Goal: Task Accomplishment & Management: Complete application form

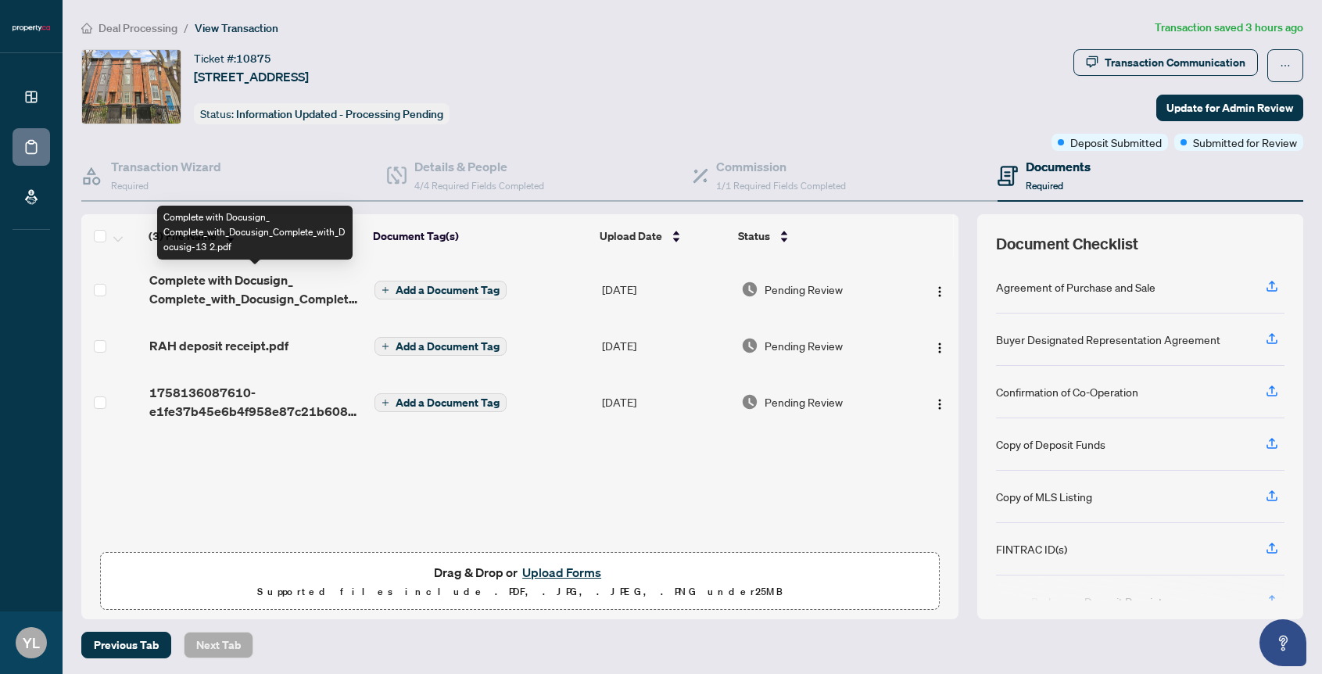
click at [260, 289] on span "Complete with Docusign_ Complete_with_Docusign_Complete_with_Docusig-13 2.pdf" at bounding box center [255, 289] width 213 height 38
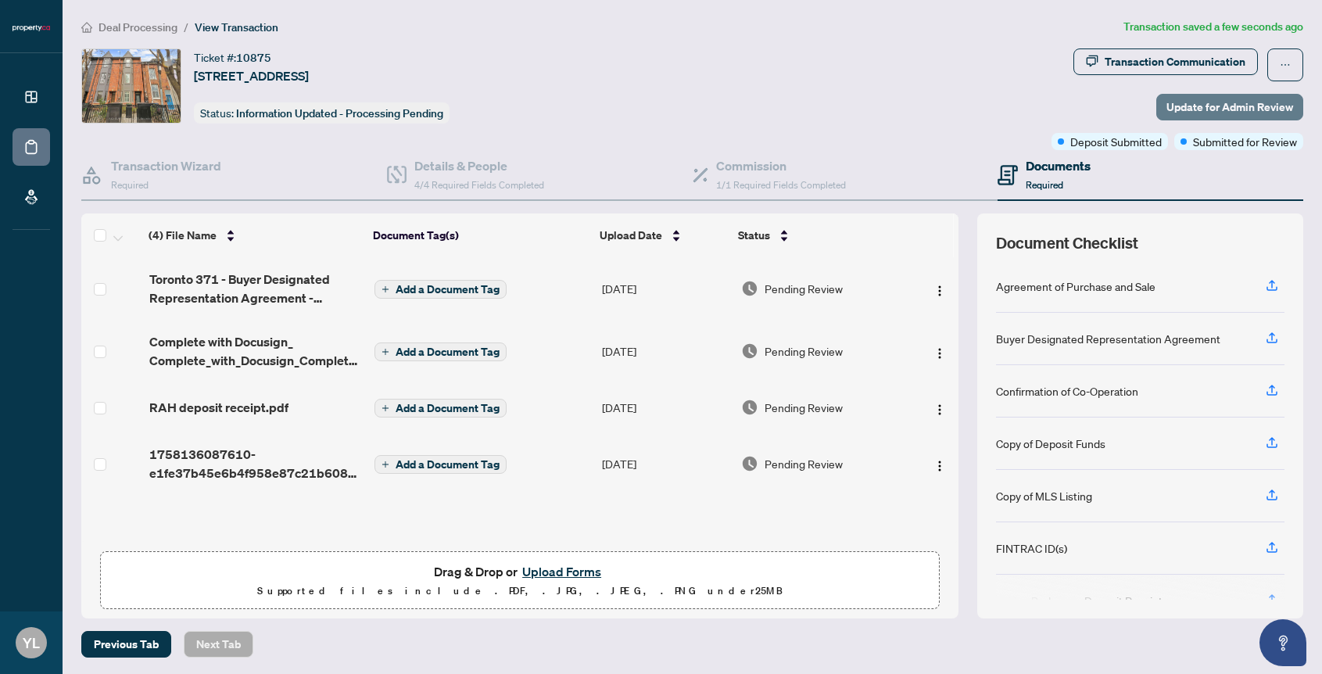
click at [1173, 97] on span "Update for Admin Review" at bounding box center [1229, 107] width 127 height 25
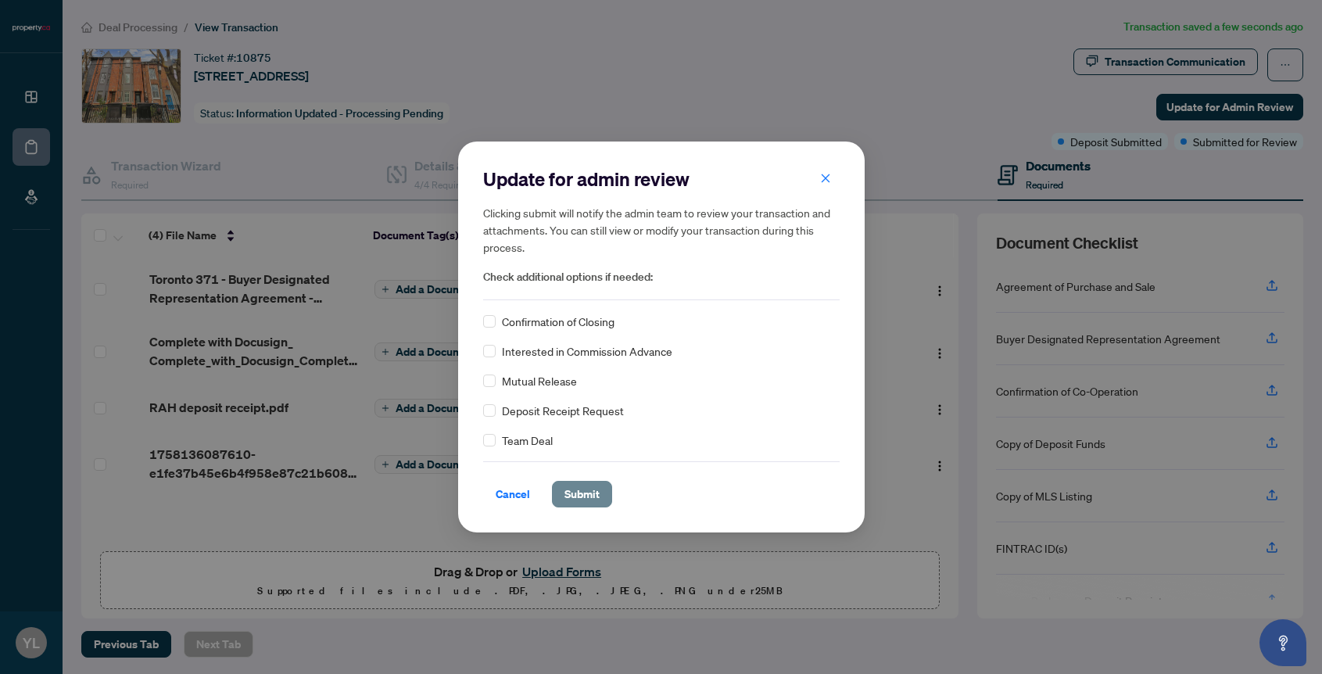
click at [587, 495] on span "Submit" at bounding box center [581, 493] width 35 height 25
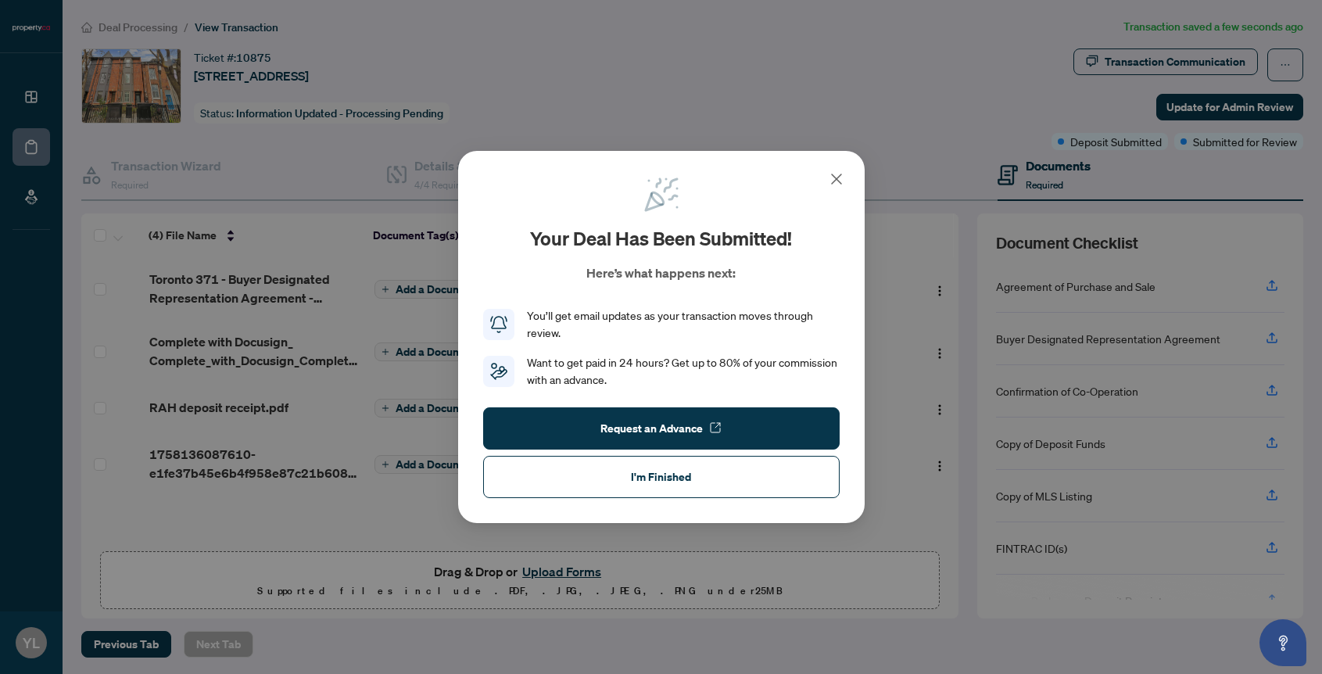
click at [829, 184] on icon at bounding box center [836, 179] width 19 height 19
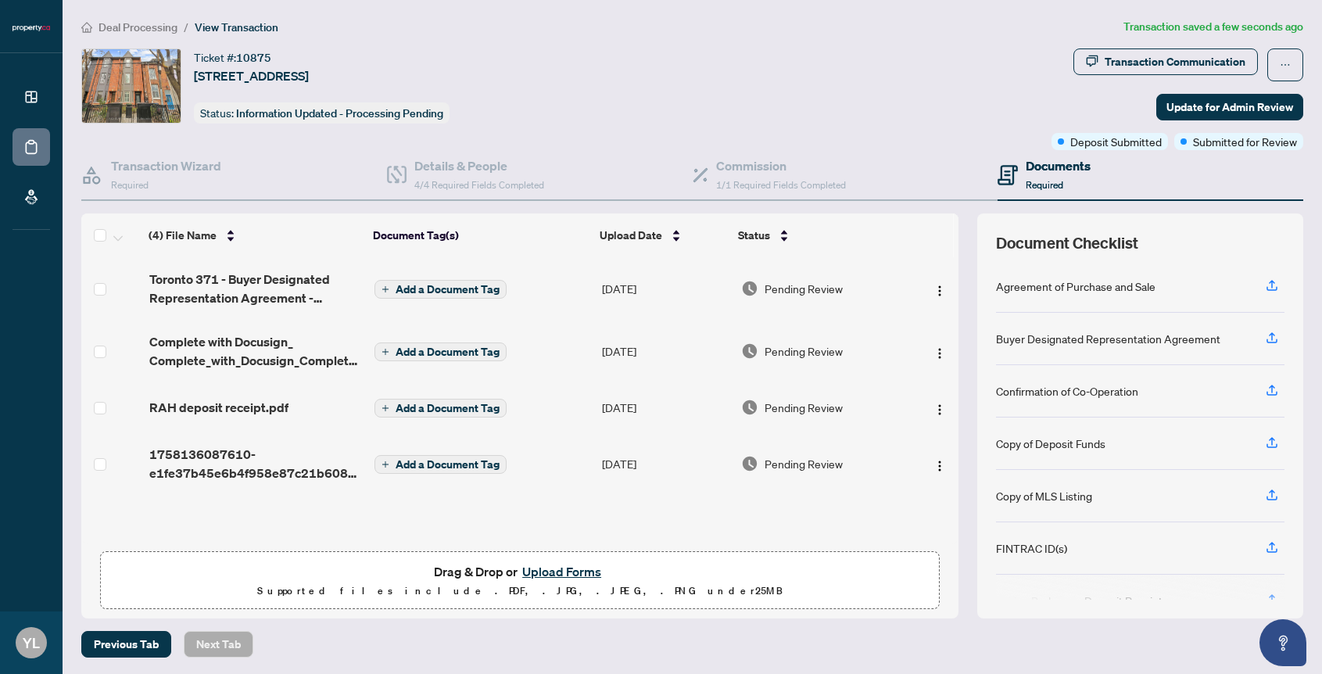
scroll to position [100, 0]
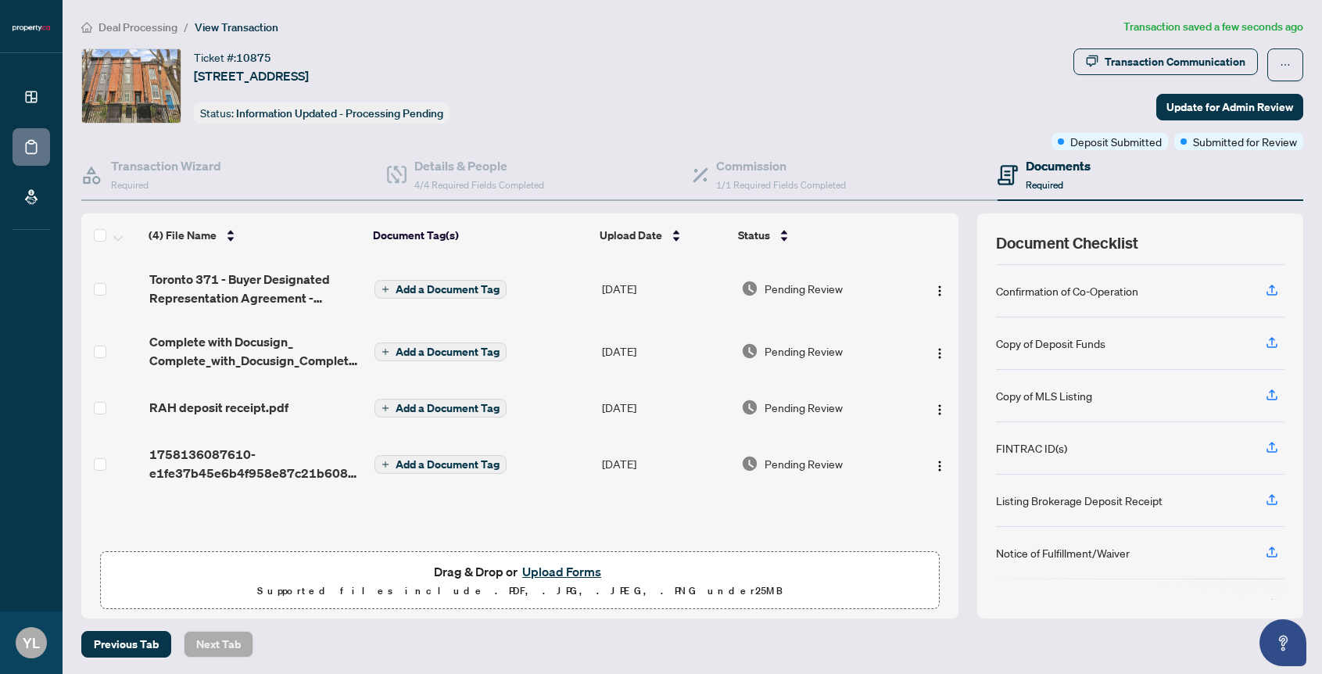
click at [1038, 442] on div "FINTRAC ID(s)" at bounding box center [1031, 447] width 71 height 17
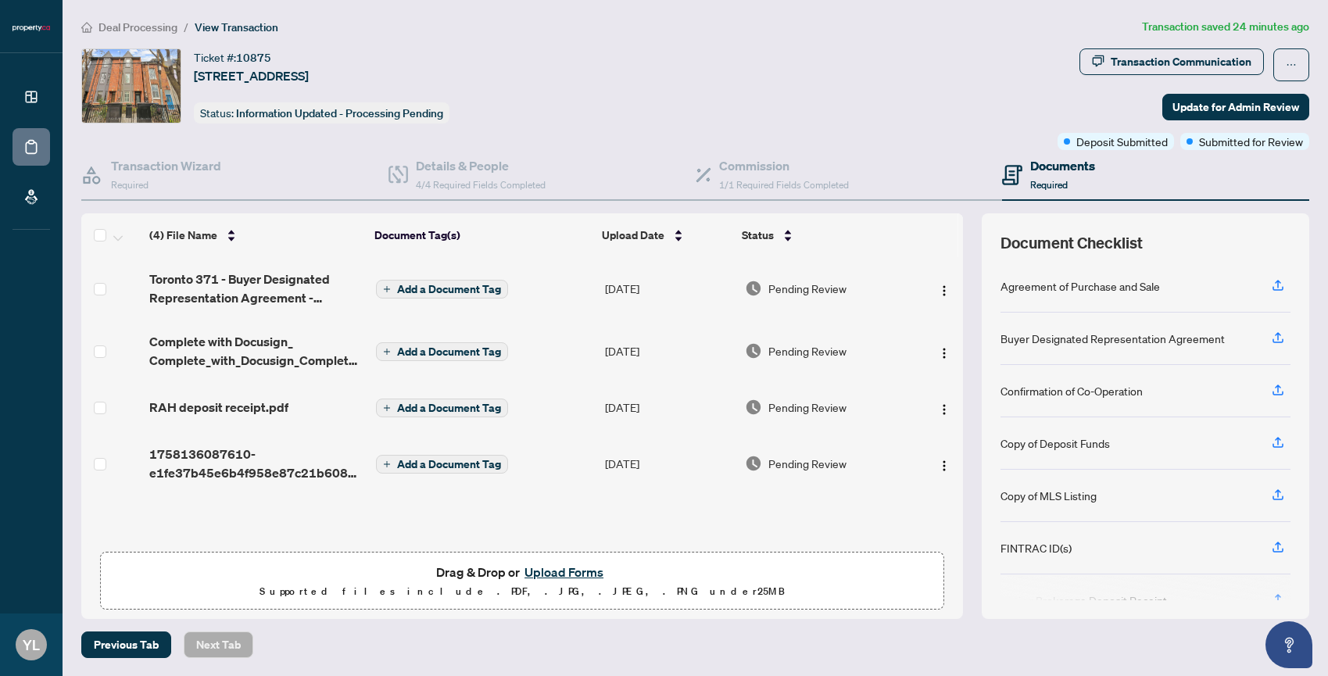
scroll to position [0, 0]
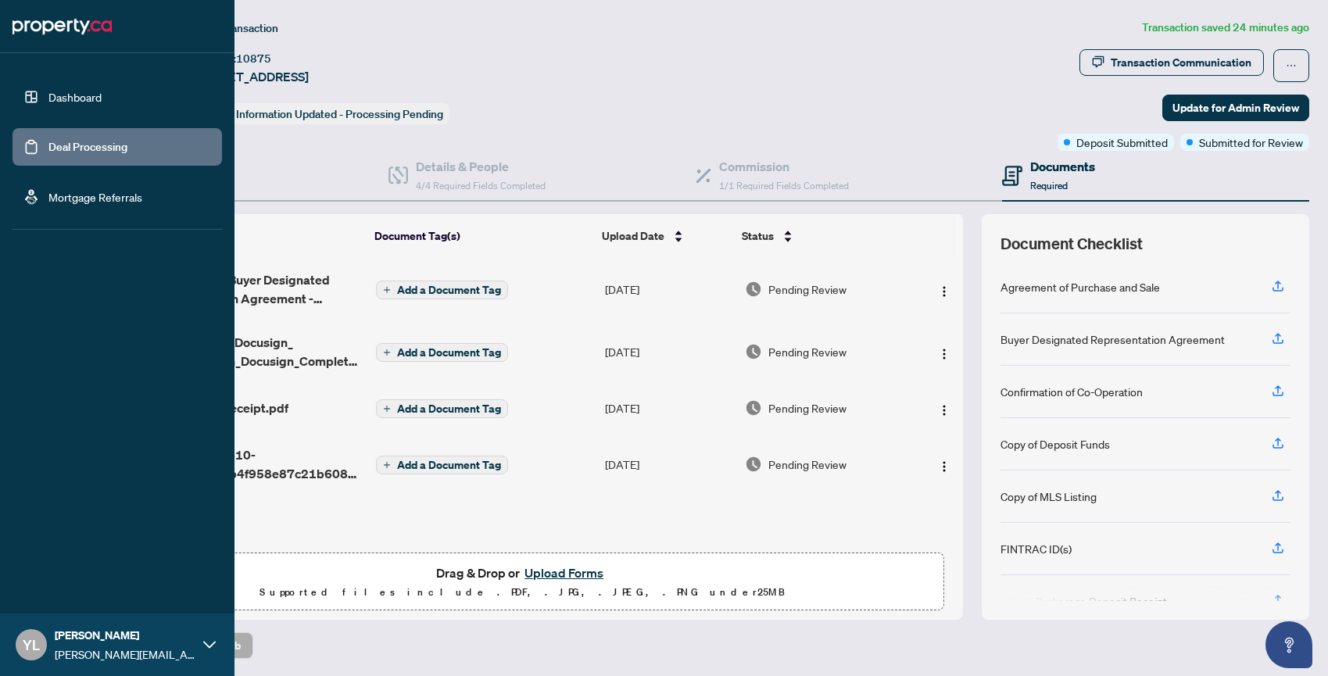
click at [74, 94] on link "Dashboard" at bounding box center [74, 97] width 53 height 14
